Goal: Transaction & Acquisition: Obtain resource

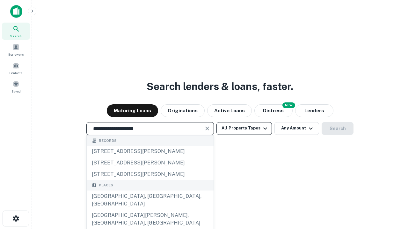
click at [150, 210] on div "Santa Monica, CA, USA" at bounding box center [150, 200] width 127 height 19
click at [244, 128] on button "All Property Types" at bounding box center [243, 128] width 55 height 13
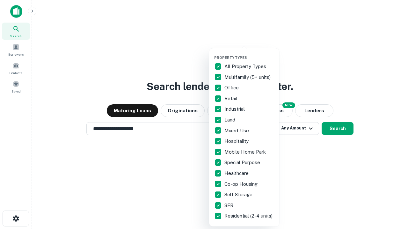
type input "**********"
click at [249, 54] on button "button" at bounding box center [249, 54] width 70 height 0
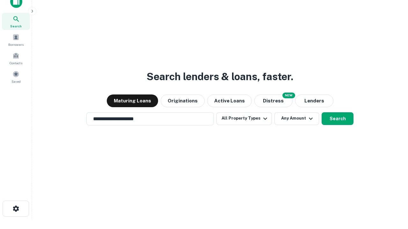
scroll to position [4, 77]
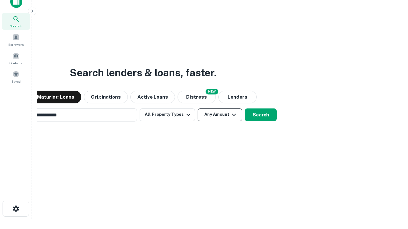
click at [198, 109] on button "Any Amount" at bounding box center [220, 115] width 45 height 13
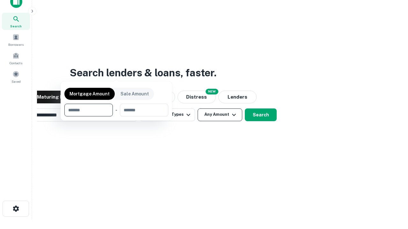
scroll to position [10, 0]
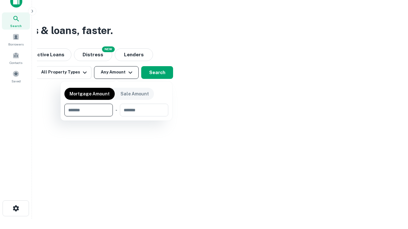
type input "*******"
click at [116, 117] on button "button" at bounding box center [116, 117] width 104 height 0
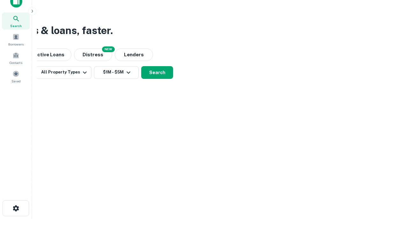
scroll to position [4, 118]
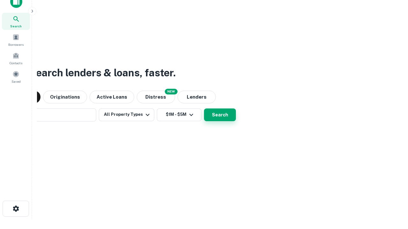
click at [204, 109] on button "Search" at bounding box center [220, 115] width 32 height 13
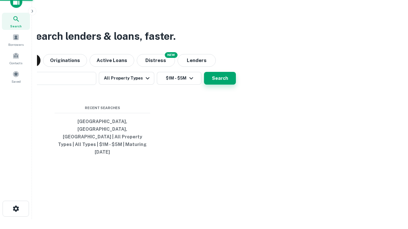
scroll to position [17, 180]
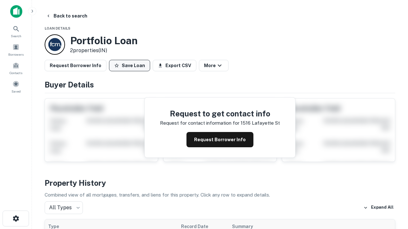
click at [129, 66] on button "Save Loan" at bounding box center [129, 65] width 41 height 11
